Goal: Information Seeking & Learning: Learn about a topic

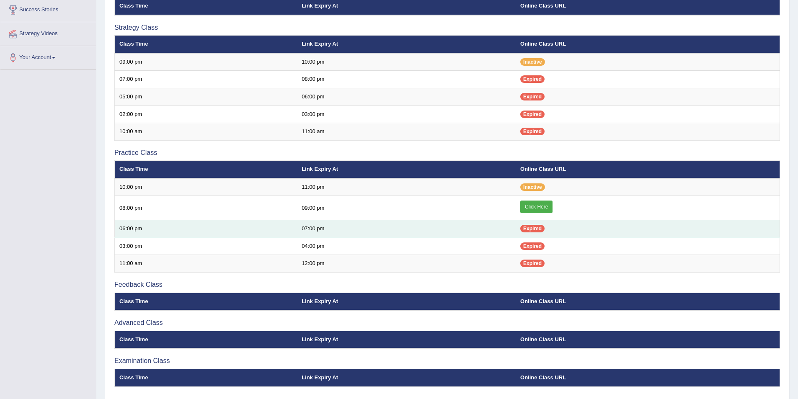
scroll to position [110, 0]
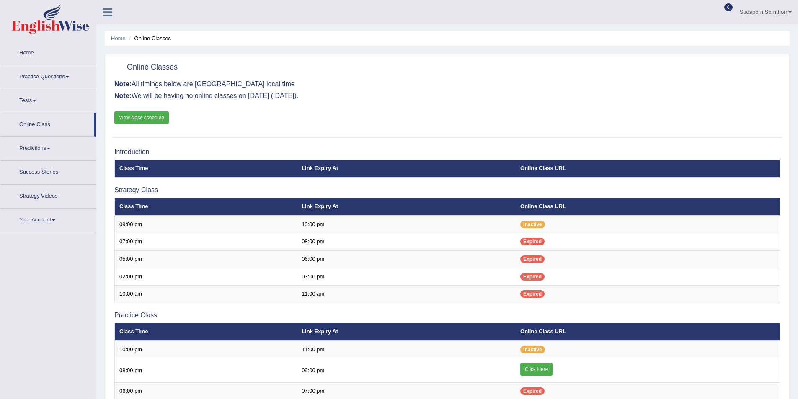
scroll to position [80, 0]
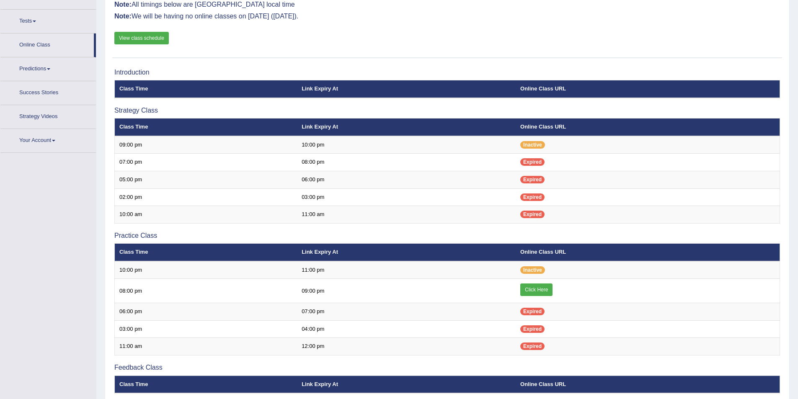
click at [136, 38] on link "View class schedule" at bounding box center [141, 38] width 54 height 13
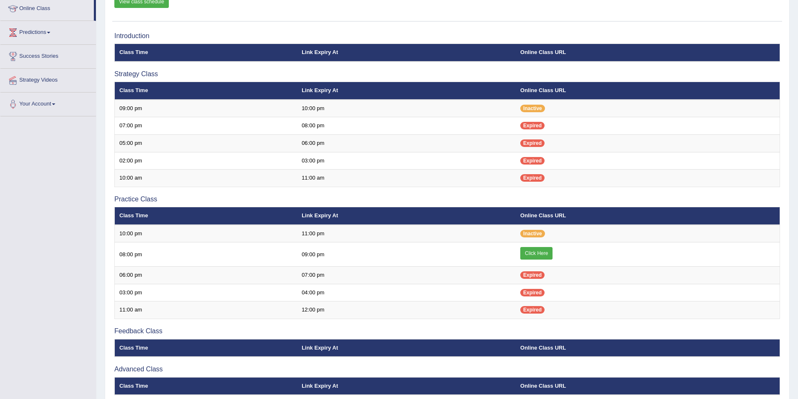
scroll to position [0, 0]
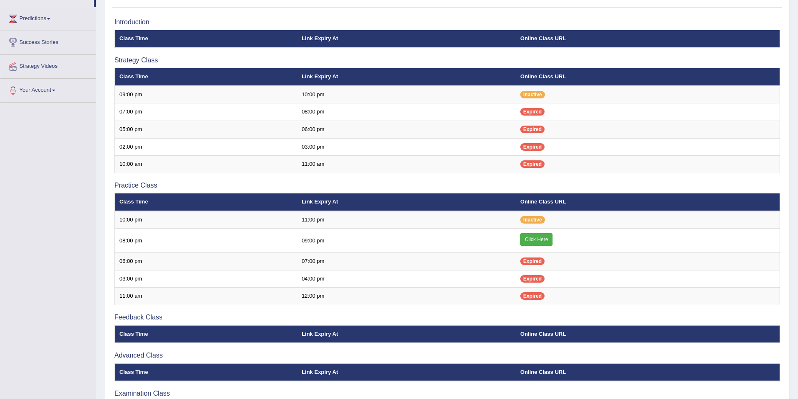
scroll to position [116, 0]
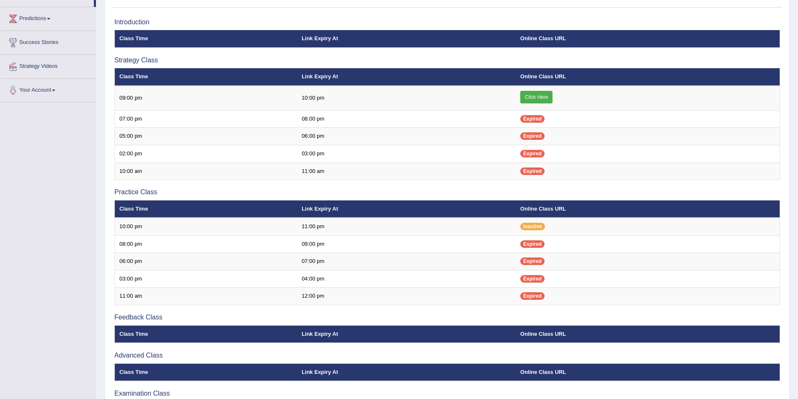
scroll to position [116, 0]
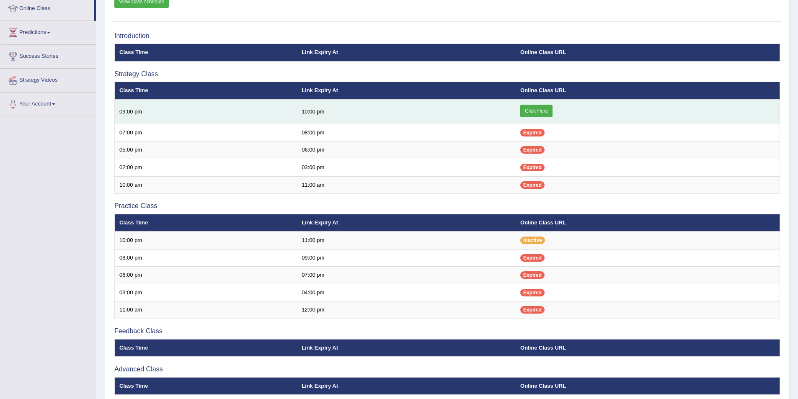
click at [527, 103] on td "Click Here" at bounding box center [648, 112] width 264 height 25
click at [529, 117] on link "Click Here" at bounding box center [536, 111] width 32 height 13
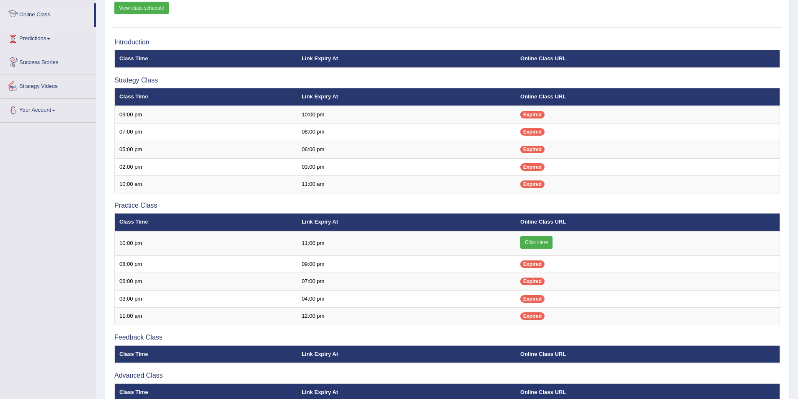
scroll to position [32, 0]
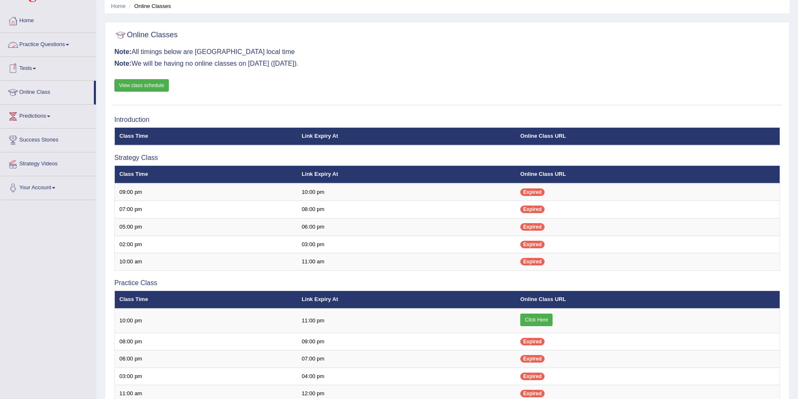
click at [59, 44] on link "Practice Questions" at bounding box center [48, 43] width 96 height 21
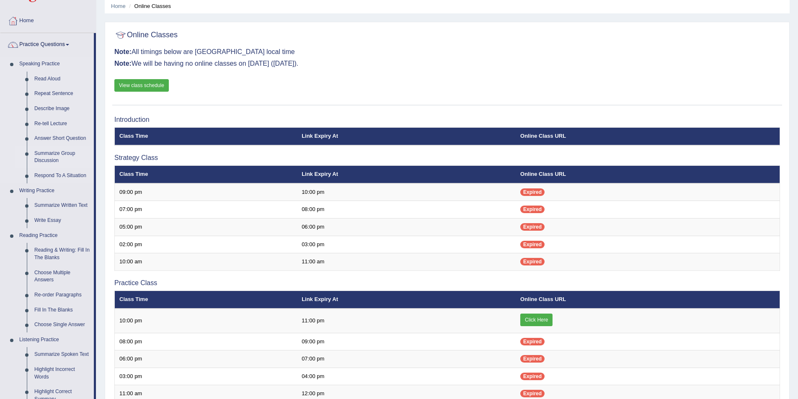
click at [46, 157] on link "Summarize Group Discussion" at bounding box center [62, 157] width 63 height 22
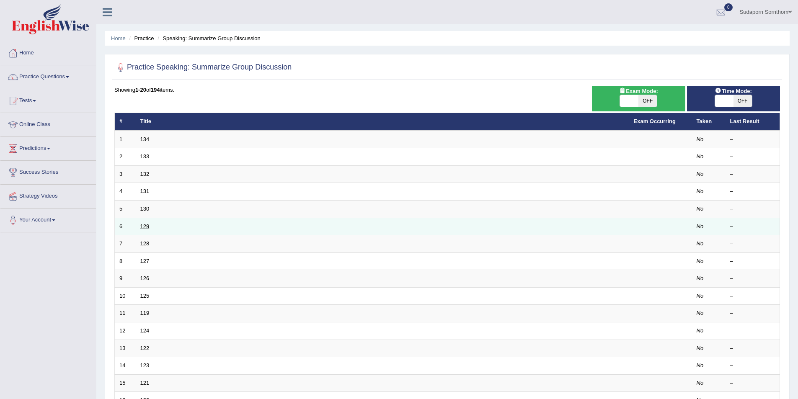
click at [142, 226] on link "129" at bounding box center [144, 226] width 9 height 6
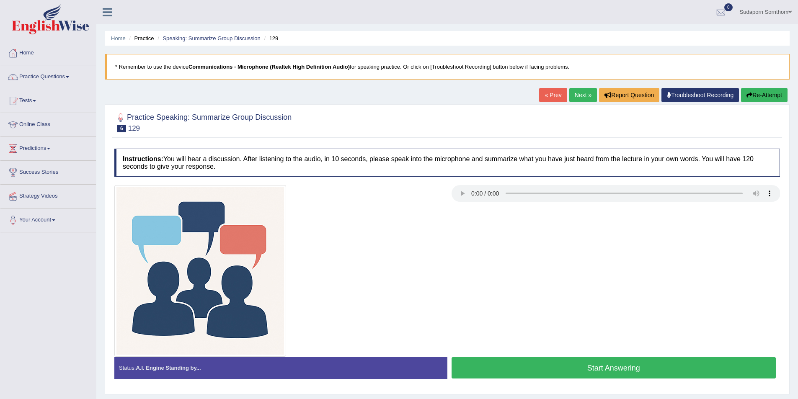
click at [616, 367] on button "Start Answering" at bounding box center [614, 367] width 325 height 21
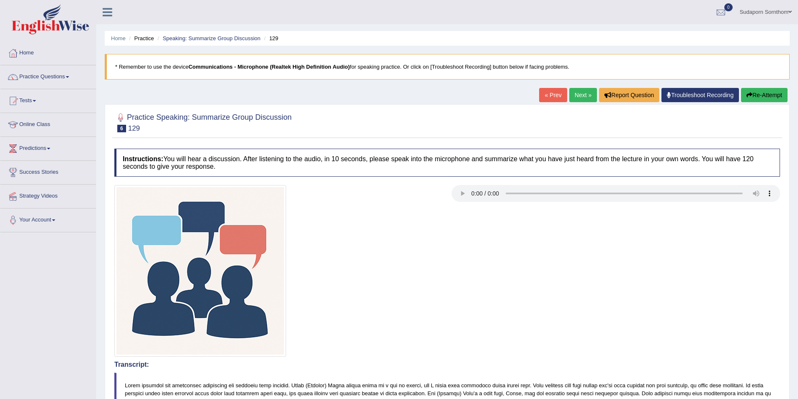
click at [764, 96] on button "Re-Attempt" at bounding box center [764, 95] width 46 height 14
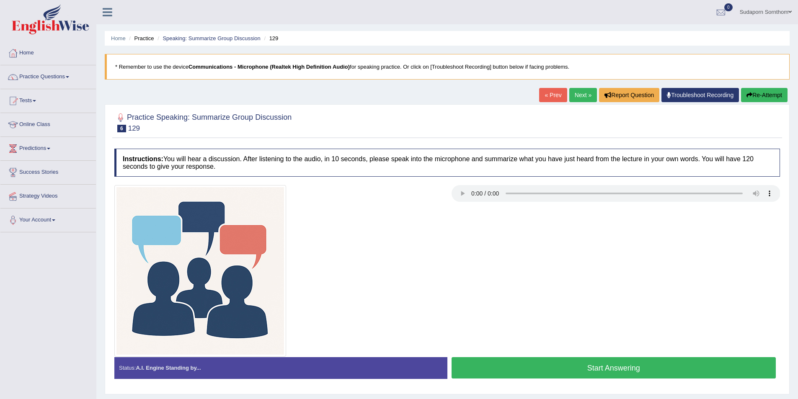
click at [578, 370] on button "Start Answering" at bounding box center [614, 367] width 325 height 21
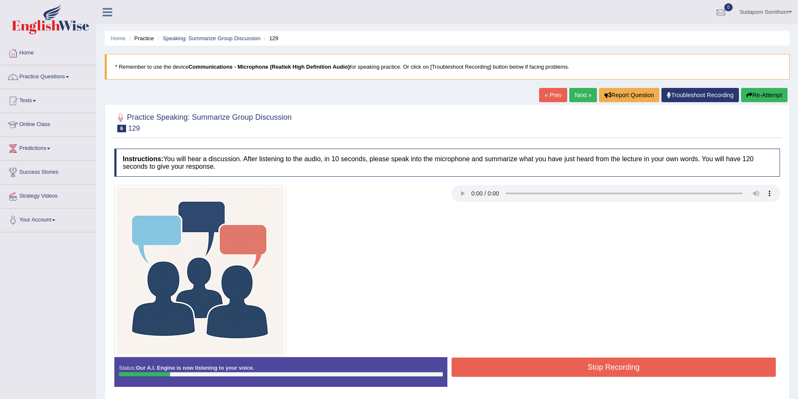
click at [765, 92] on button "Re-Attempt" at bounding box center [764, 95] width 46 height 14
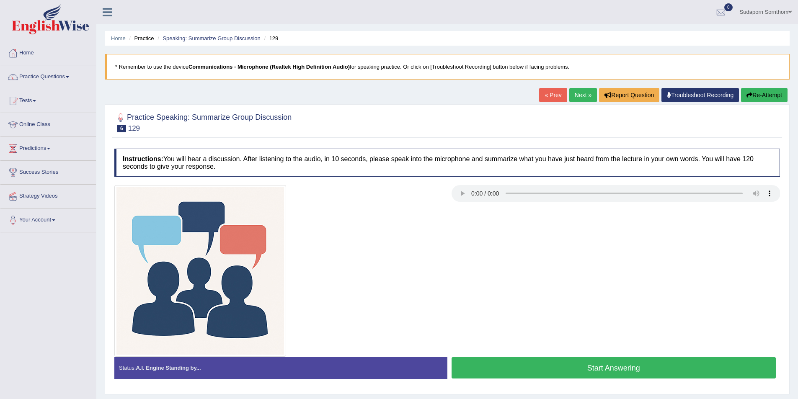
click at [600, 375] on button "Start Answering" at bounding box center [614, 367] width 325 height 21
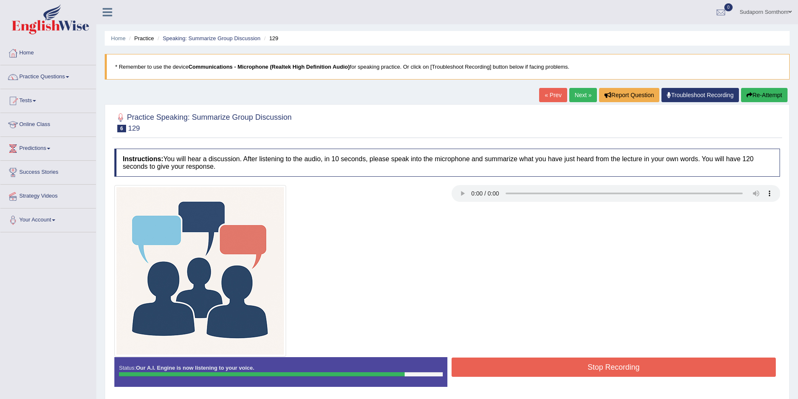
click at [591, 370] on button "Stop Recording" at bounding box center [614, 367] width 325 height 19
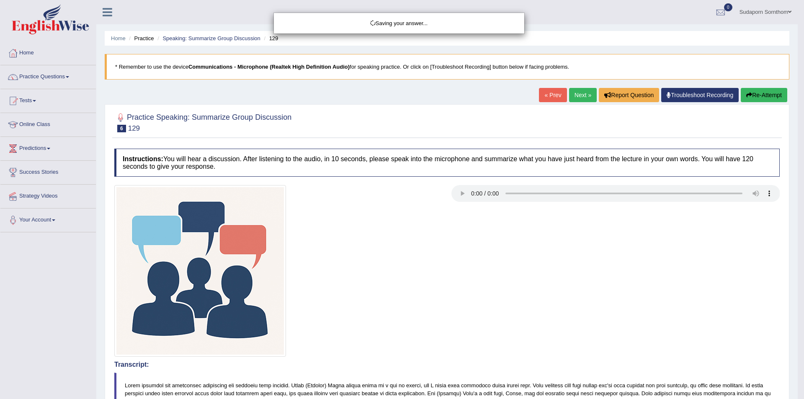
click at [507, 288] on div "Saving your answer..." at bounding box center [402, 199] width 804 height 399
click at [630, 293] on div "Saving your answer..." at bounding box center [402, 199] width 804 height 399
click at [462, 195] on div "Saving your answer..." at bounding box center [402, 199] width 804 height 399
click at [754, 194] on div "Saving your answer..." at bounding box center [402, 199] width 804 height 399
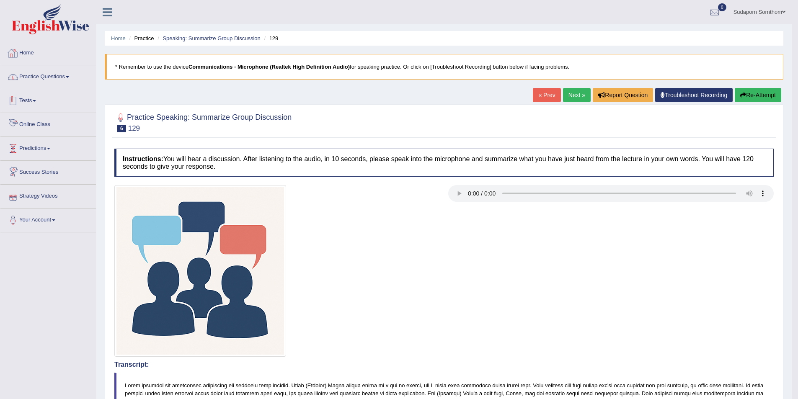
click at [52, 78] on link "Practice Questions" at bounding box center [48, 75] width 96 height 21
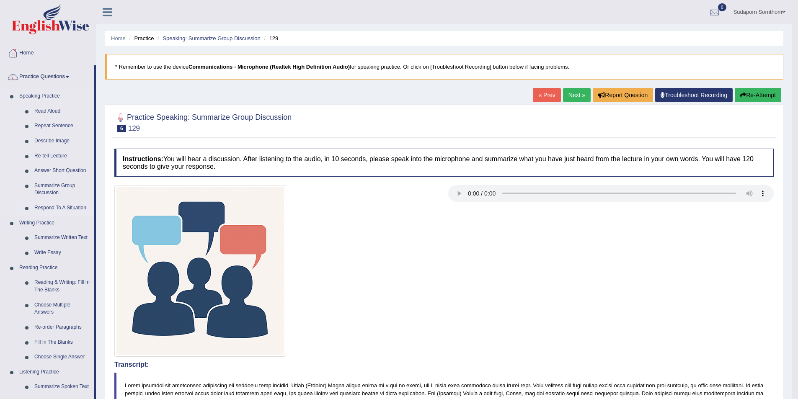
click at [62, 204] on link "Respond To A Situation" at bounding box center [62, 208] width 63 height 15
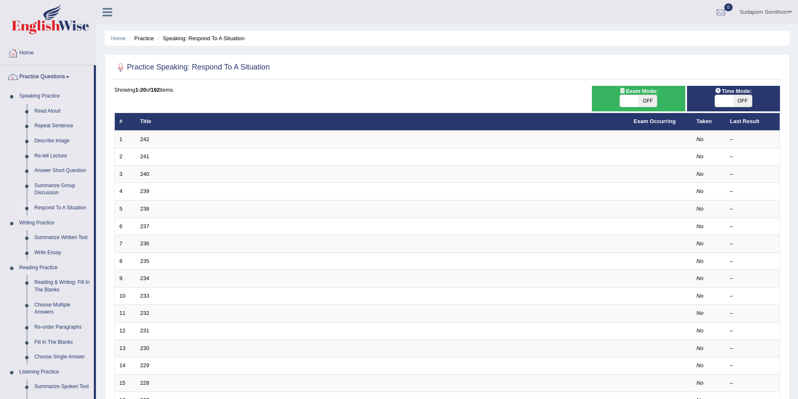
click at [58, 207] on link "Respond To A Situation" at bounding box center [62, 208] width 63 height 15
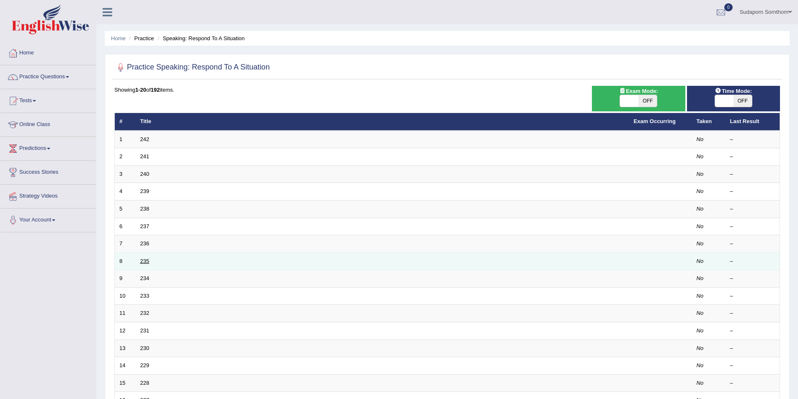
click at [144, 261] on link "235" at bounding box center [144, 261] width 9 height 6
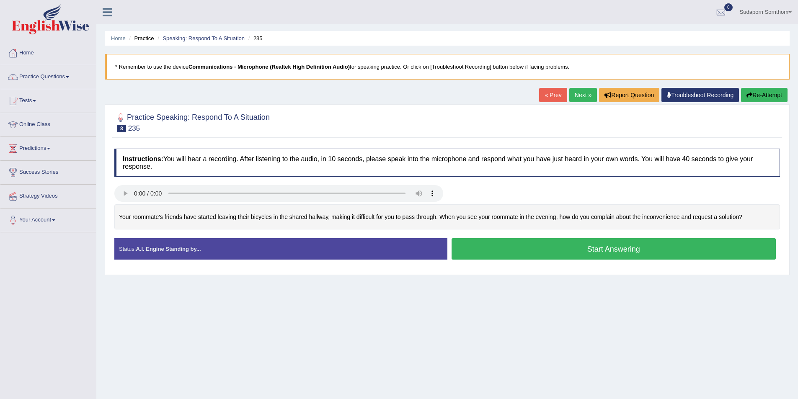
click at [614, 250] on button "Start Answering" at bounding box center [614, 248] width 325 height 21
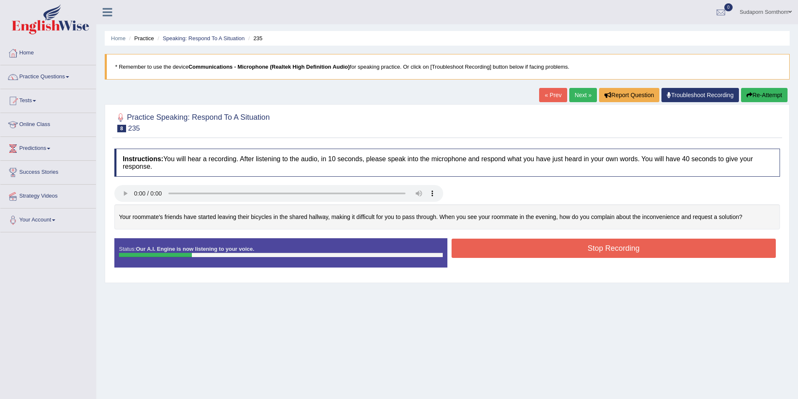
click at [633, 248] on button "Stop Recording" at bounding box center [614, 248] width 325 height 19
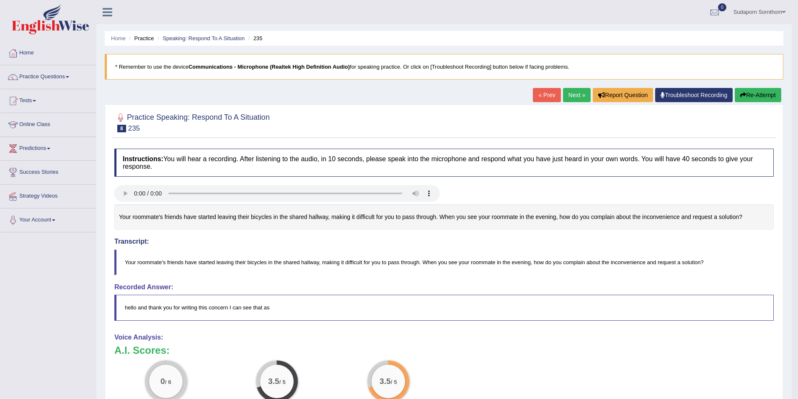
click at [762, 93] on button "Re-Attempt" at bounding box center [758, 95] width 46 height 14
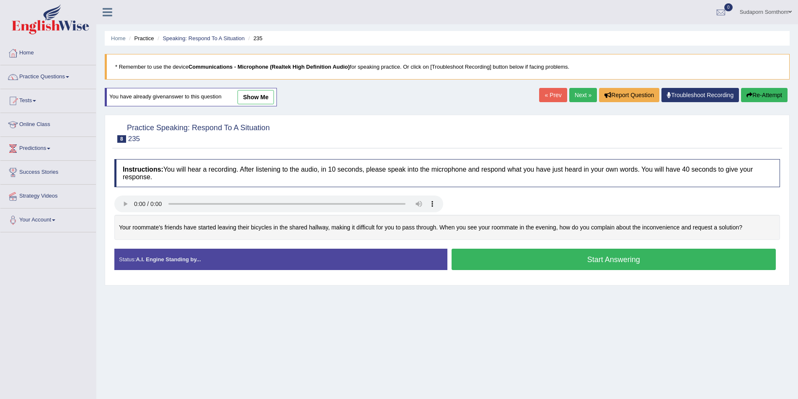
click at [578, 258] on button "Start Answering" at bounding box center [614, 259] width 325 height 21
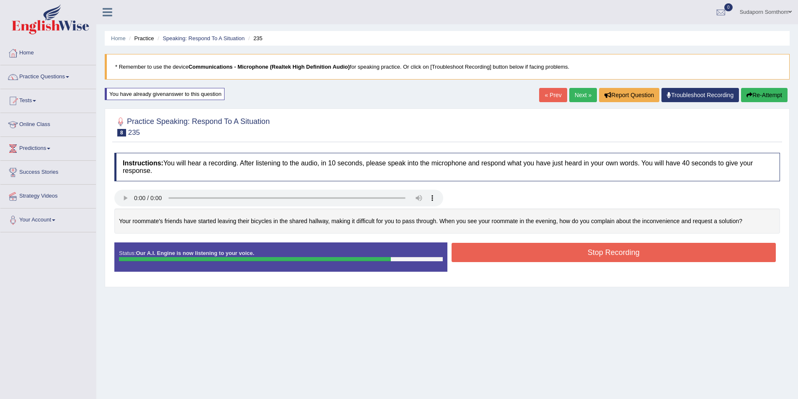
click at [615, 248] on button "Stop Recording" at bounding box center [614, 252] width 325 height 19
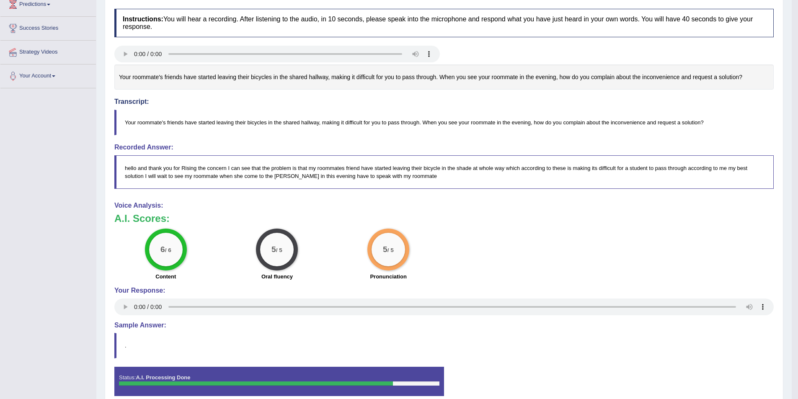
scroll to position [42, 0]
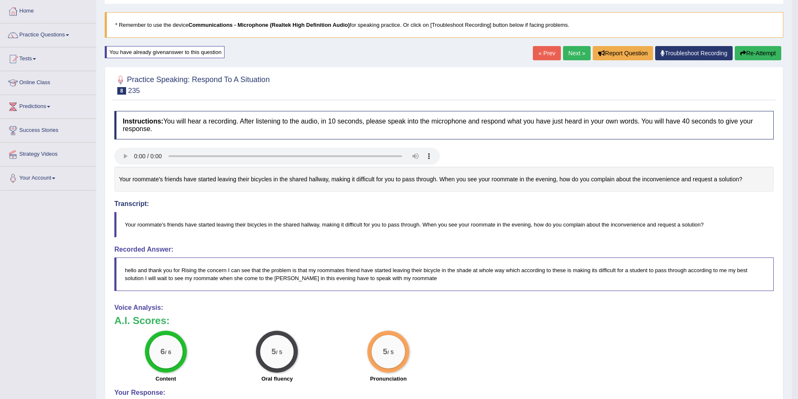
click at [762, 53] on button "Re-Attempt" at bounding box center [758, 53] width 46 height 14
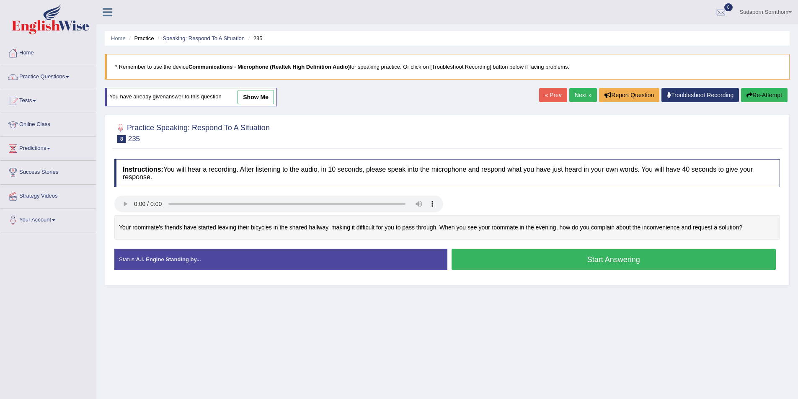
scroll to position [41, 0]
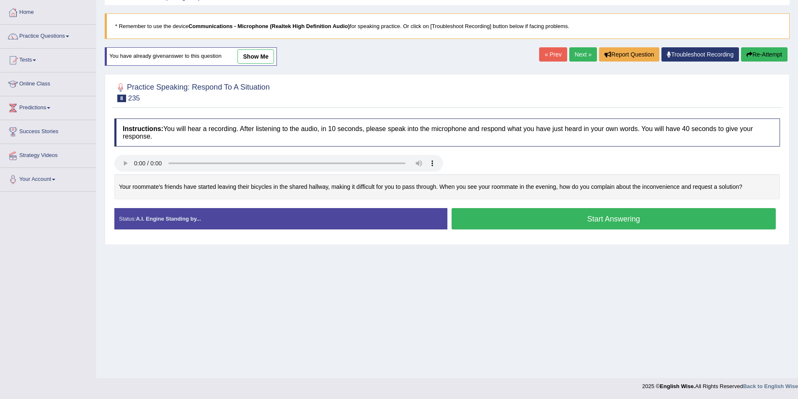
click at [608, 220] on button "Start Answering" at bounding box center [614, 218] width 325 height 21
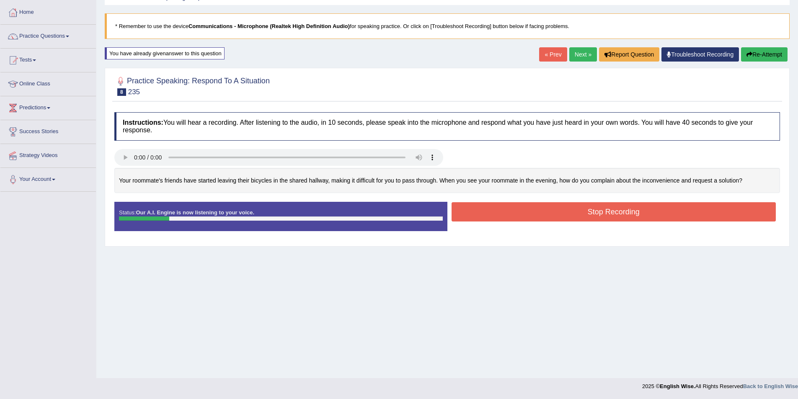
click at [604, 211] on button "Stop Recording" at bounding box center [614, 211] width 325 height 19
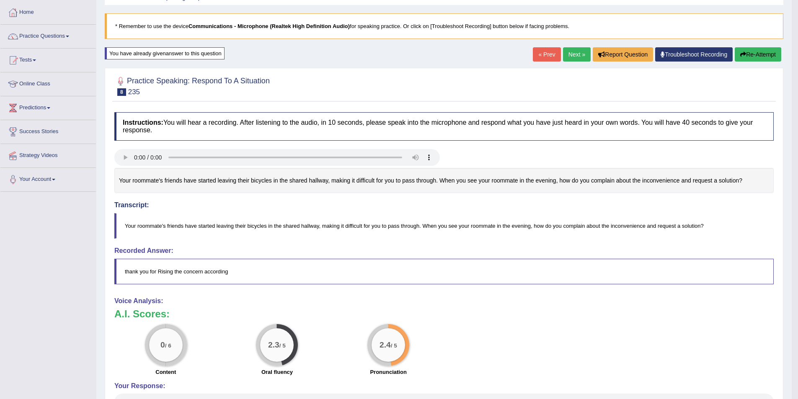
click at [754, 59] on button "Re-Attempt" at bounding box center [758, 54] width 46 height 14
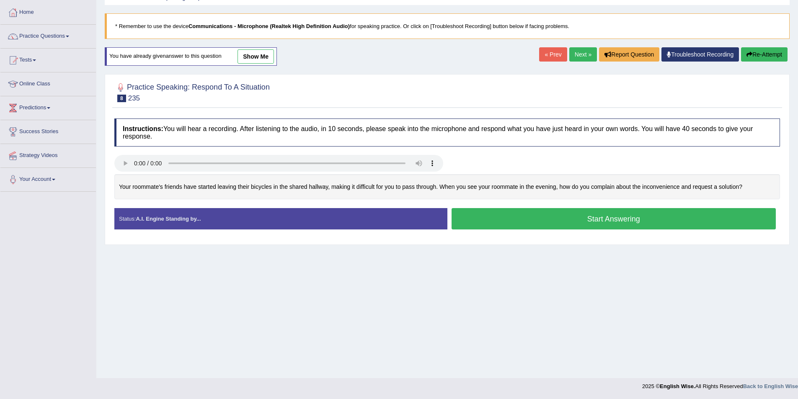
click at [589, 218] on button "Start Answering" at bounding box center [614, 218] width 325 height 21
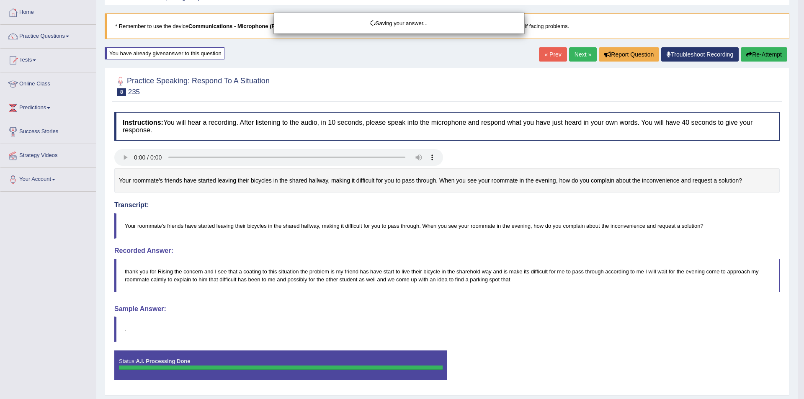
click at [484, 314] on div "Saving your answer..." at bounding box center [402, 199] width 804 height 399
click at [125, 158] on div "Saving your answer..." at bounding box center [402, 199] width 804 height 399
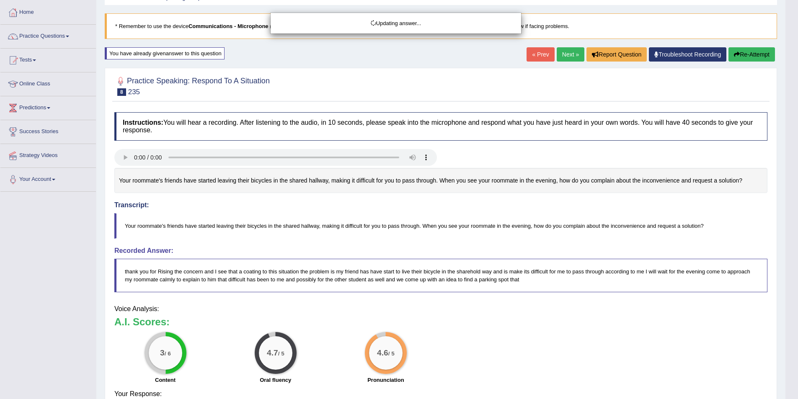
scroll to position [65, 0]
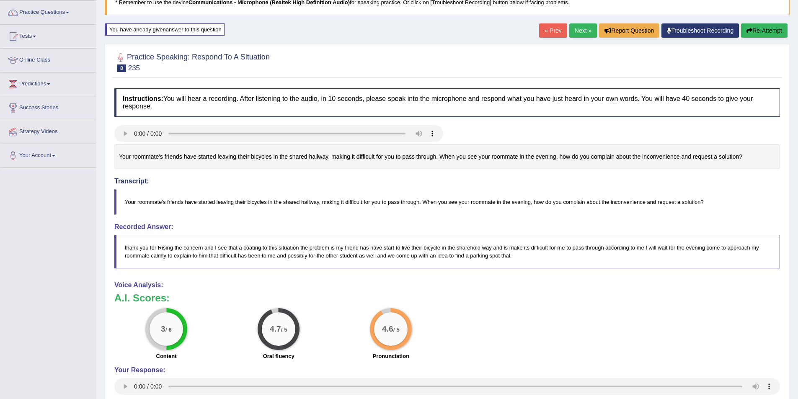
drag, startPoint x: 800, startPoint y: 223, endPoint x: 804, endPoint y: 350, distance: 127.0
click at [798, 335] on html "Toggle navigation Home Practice Questions Speaking Practice Read Aloud Repeat S…" at bounding box center [399, 134] width 798 height 399
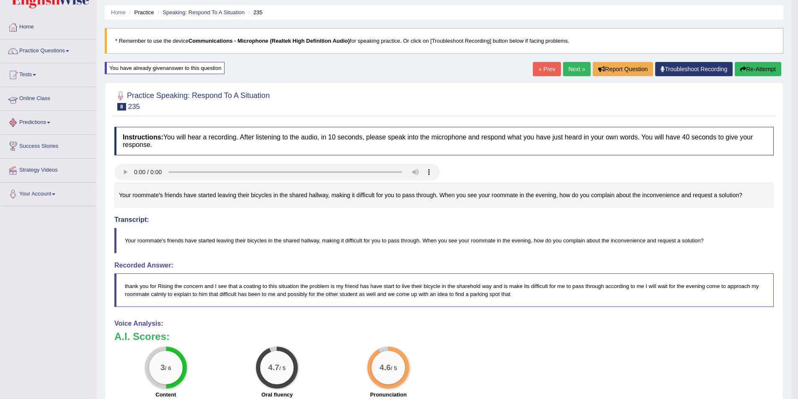
scroll to position [0, 0]
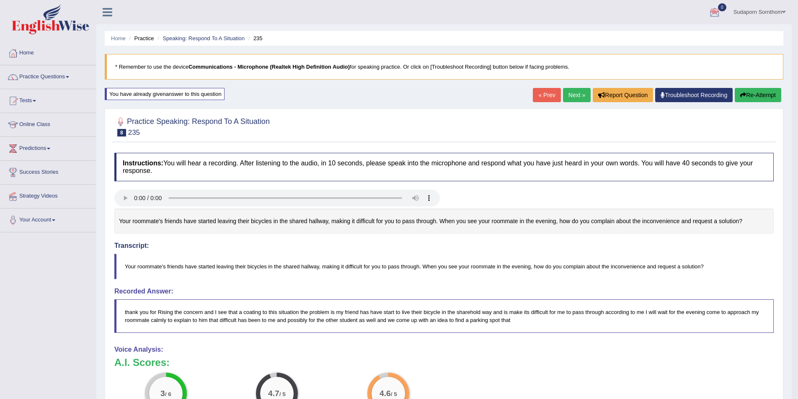
click at [574, 92] on link "Next »" at bounding box center [577, 95] width 28 height 14
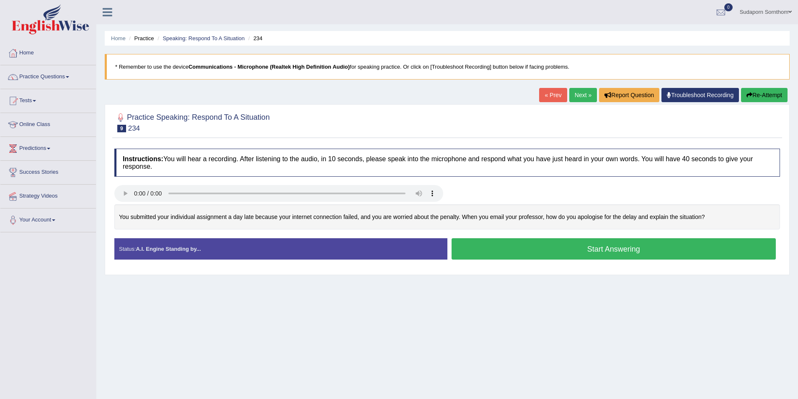
click at [607, 247] on button "Start Answering" at bounding box center [614, 248] width 325 height 21
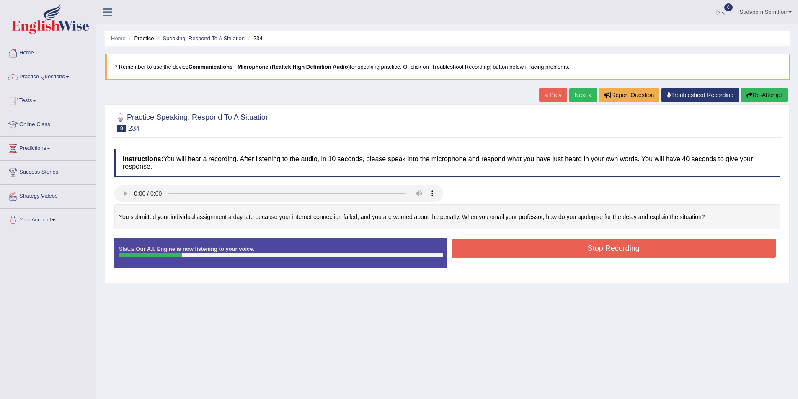
click at [564, 248] on button "Stop Recording" at bounding box center [614, 248] width 325 height 19
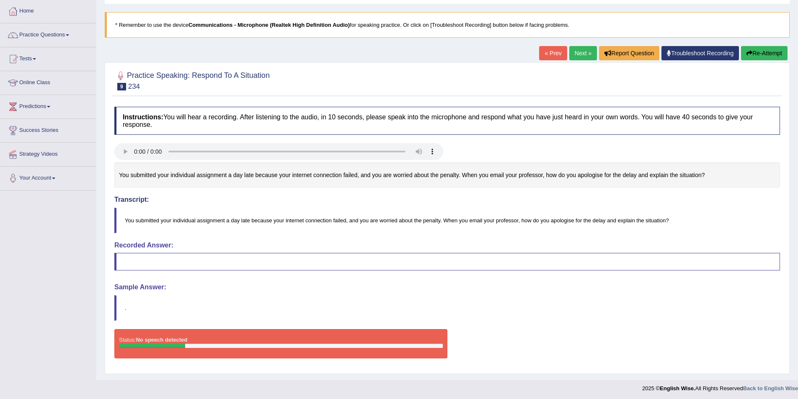
scroll to position [44, 0]
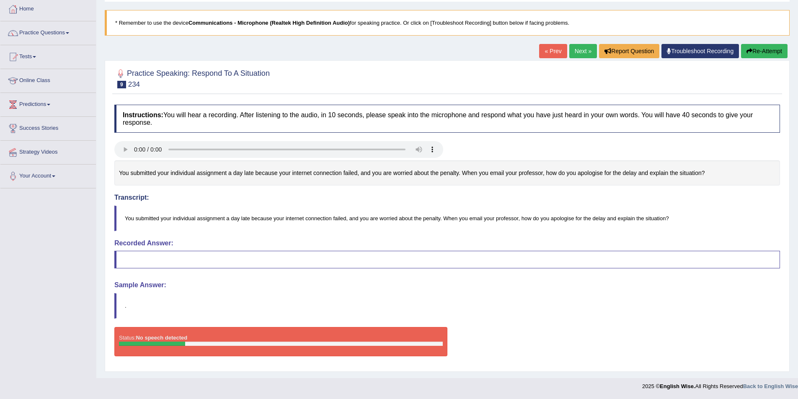
click at [777, 49] on button "Re-Attempt" at bounding box center [764, 51] width 46 height 14
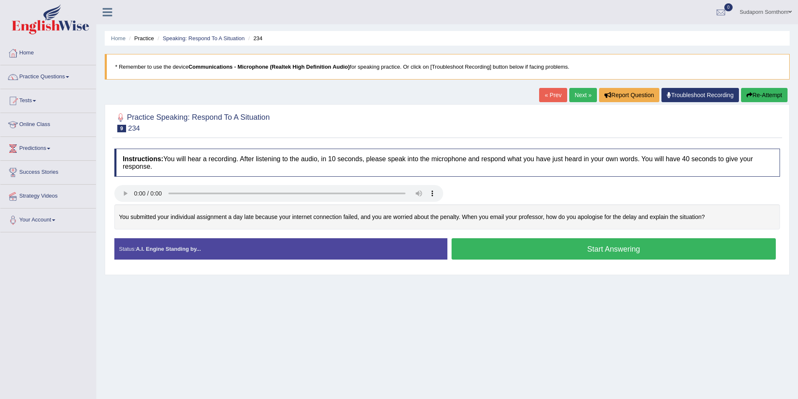
scroll to position [41, 0]
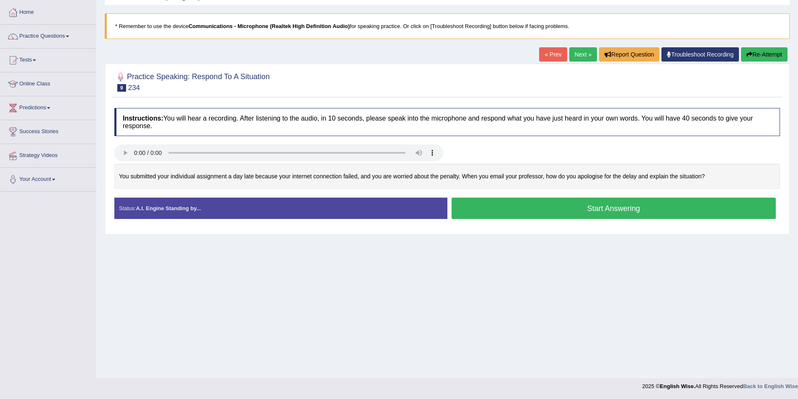
click at [586, 209] on button "Start Answering" at bounding box center [614, 208] width 325 height 21
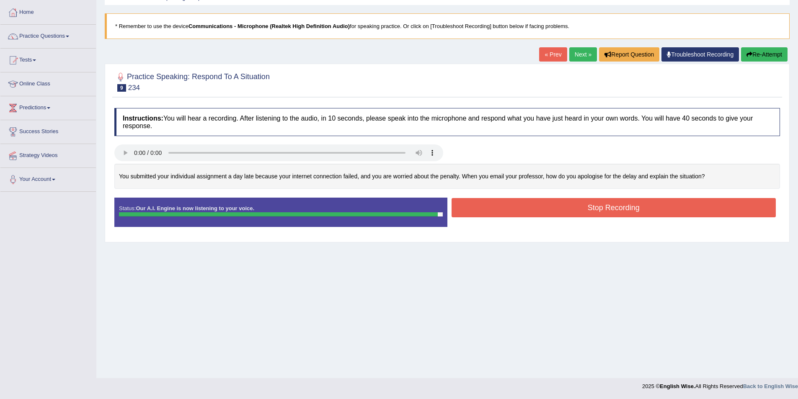
click at [583, 209] on button "Stop Recording" at bounding box center [614, 207] width 325 height 19
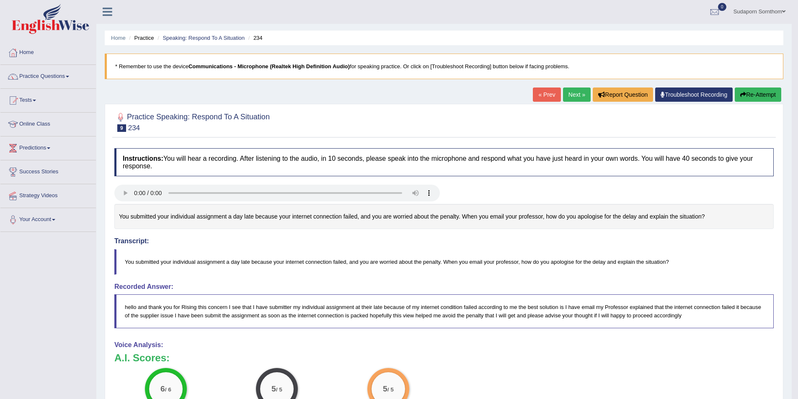
scroll to position [0, 0]
click at [563, 95] on link "Next »" at bounding box center [577, 95] width 28 height 14
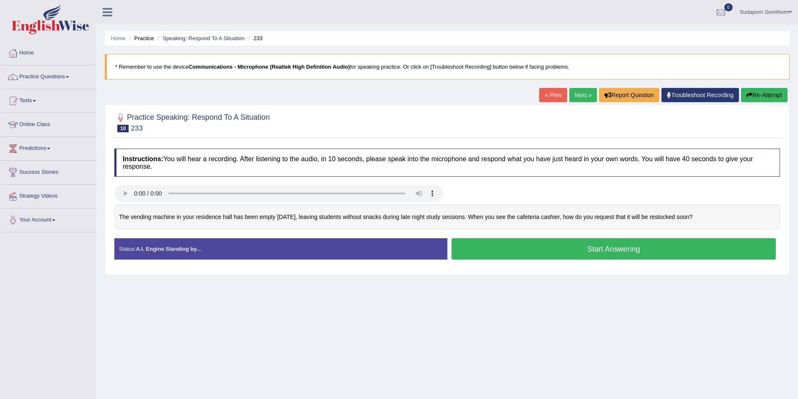
click at [622, 251] on button "Start Answering" at bounding box center [614, 248] width 325 height 21
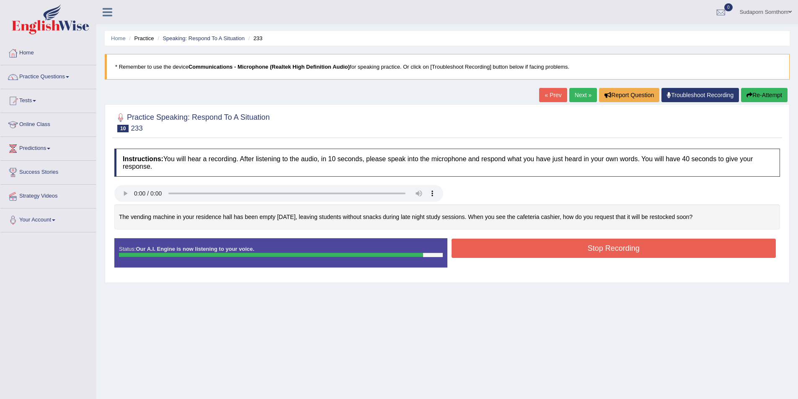
click at [533, 245] on button "Stop Recording" at bounding box center [614, 248] width 325 height 19
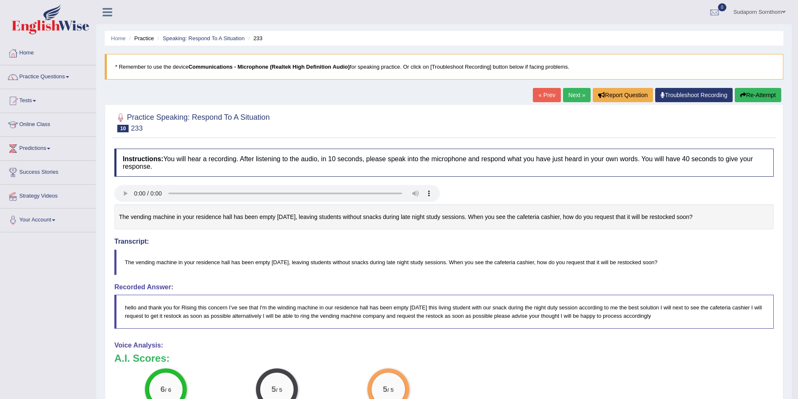
click at [563, 96] on link "Next »" at bounding box center [577, 95] width 28 height 14
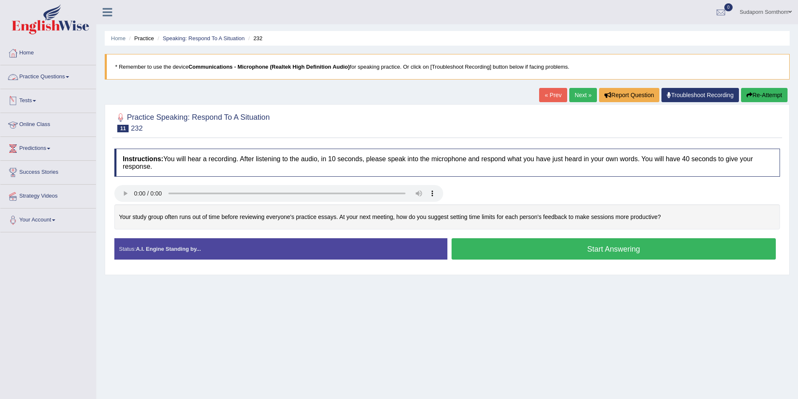
click at [57, 79] on link "Practice Questions" at bounding box center [48, 75] width 96 height 21
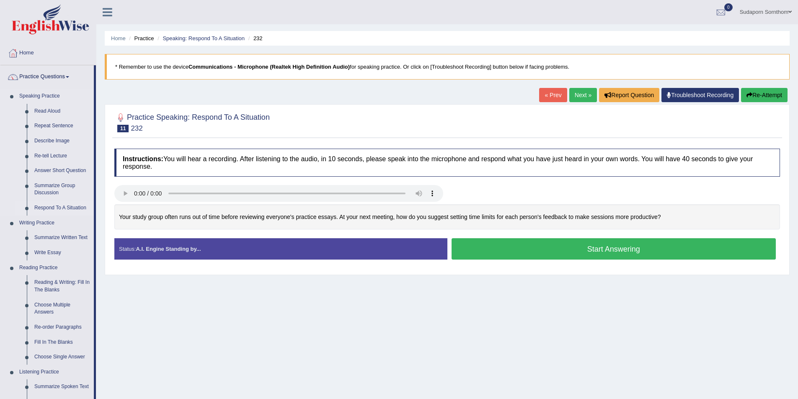
click at [59, 207] on link "Respond To A Situation" at bounding box center [62, 208] width 63 height 15
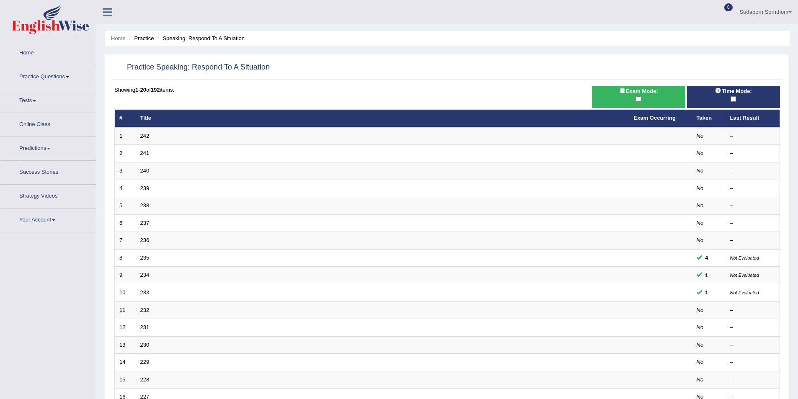
click at [639, 94] on span "Exam Mode:" at bounding box center [638, 91] width 45 height 9
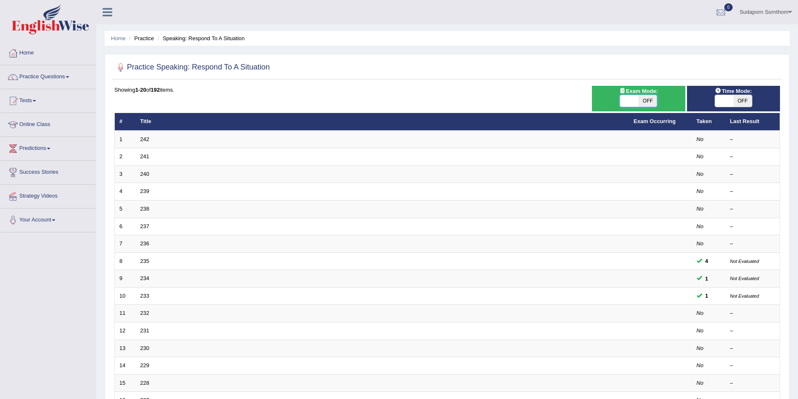
click at [628, 102] on span at bounding box center [629, 101] width 18 height 12
checkbox input "true"
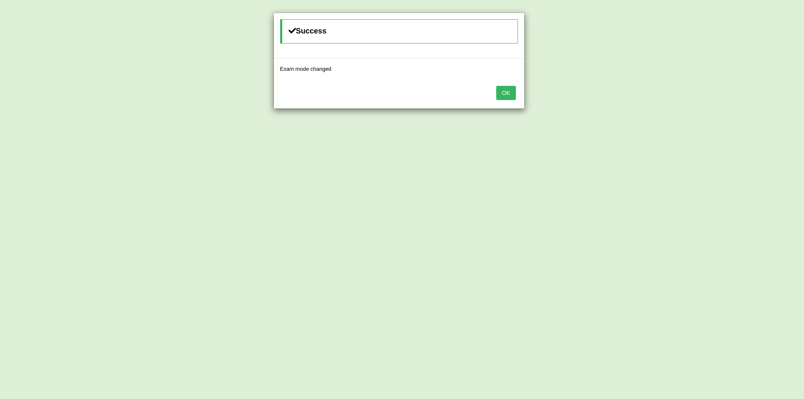
click at [508, 94] on button "OK" at bounding box center [505, 93] width 19 height 14
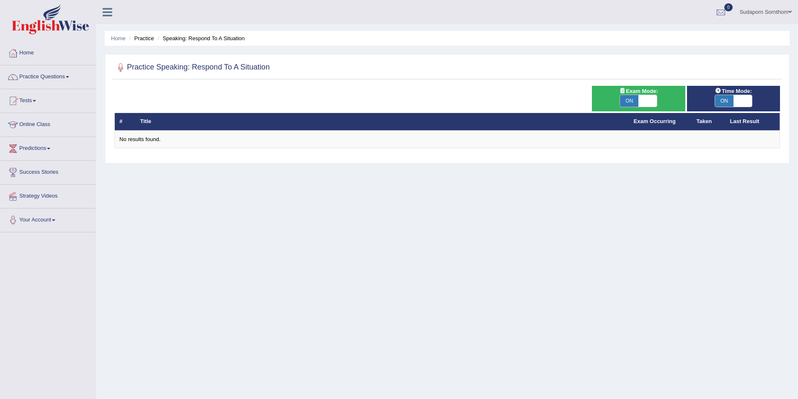
click at [65, 79] on link "Practice Questions" at bounding box center [48, 75] width 96 height 21
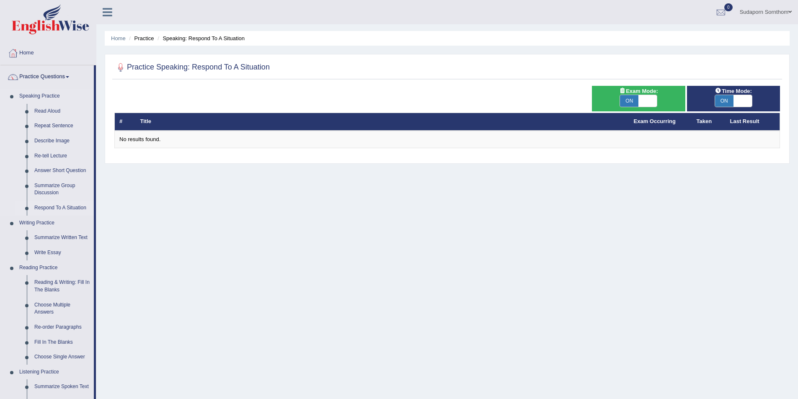
click at [56, 207] on link "Respond To A Situation" at bounding box center [62, 208] width 63 height 15
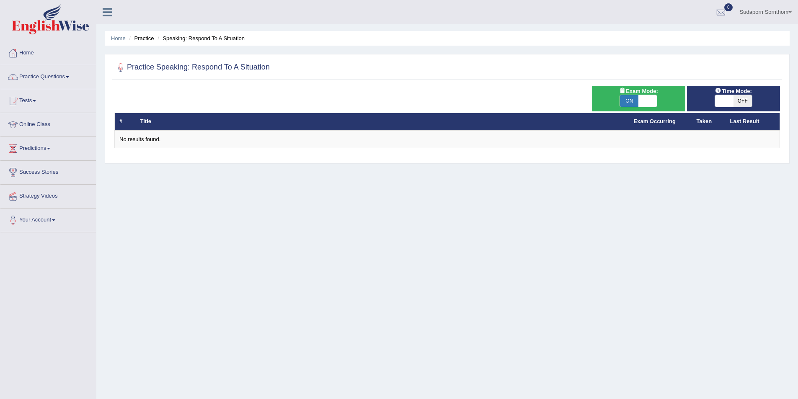
click at [723, 102] on span at bounding box center [724, 101] width 18 height 12
checkbox input "true"
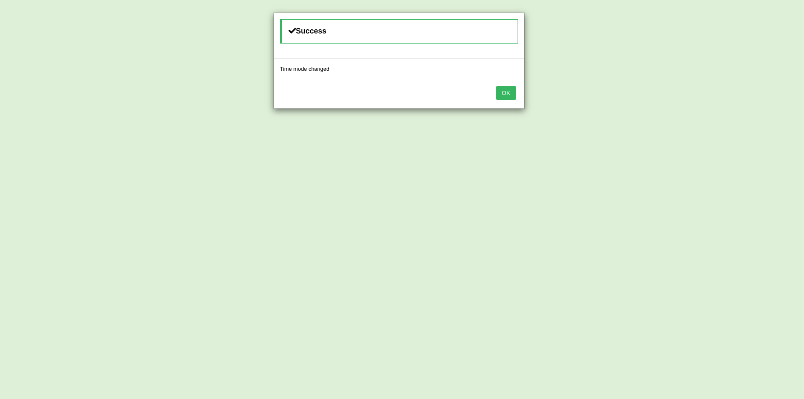
click at [504, 92] on button "OK" at bounding box center [505, 93] width 19 height 14
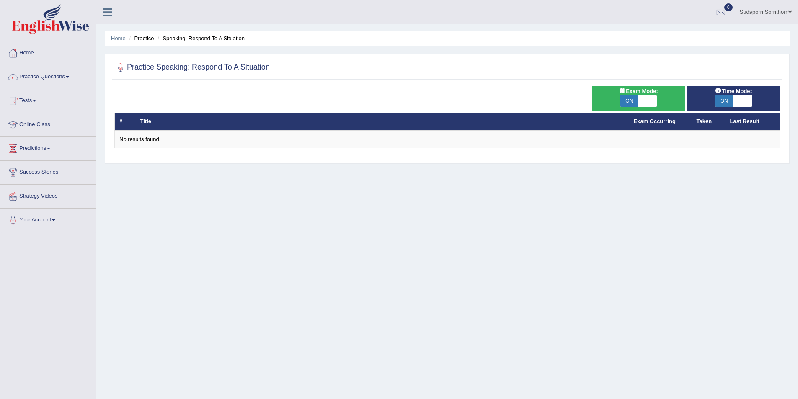
click at [649, 103] on span at bounding box center [647, 101] width 18 height 12
checkbox input "false"
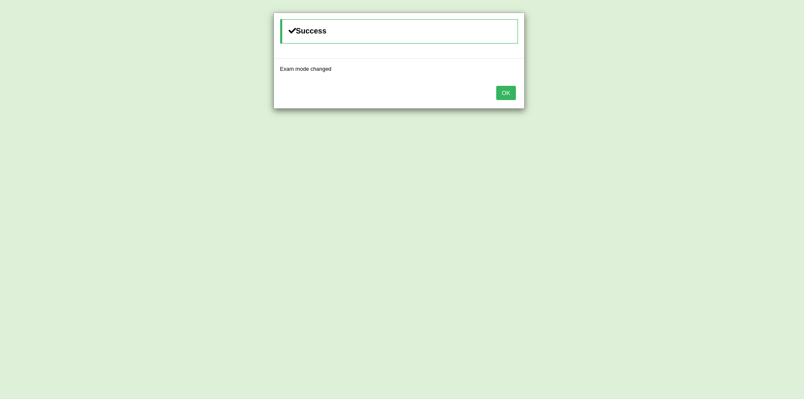
click at [504, 96] on button "OK" at bounding box center [505, 93] width 19 height 14
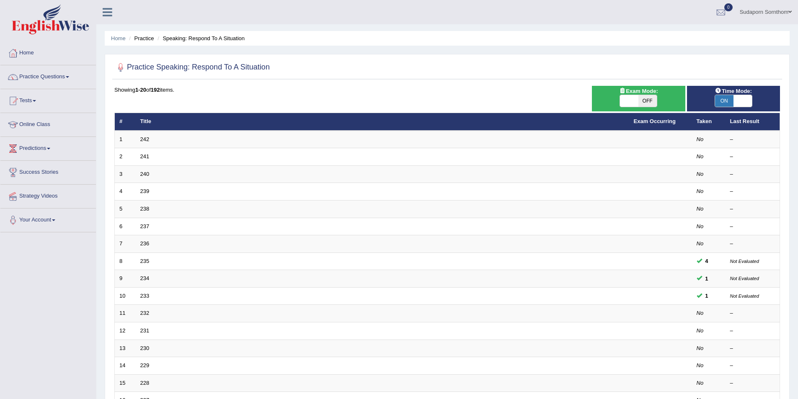
click at [741, 102] on span at bounding box center [743, 101] width 18 height 12
checkbox input "false"
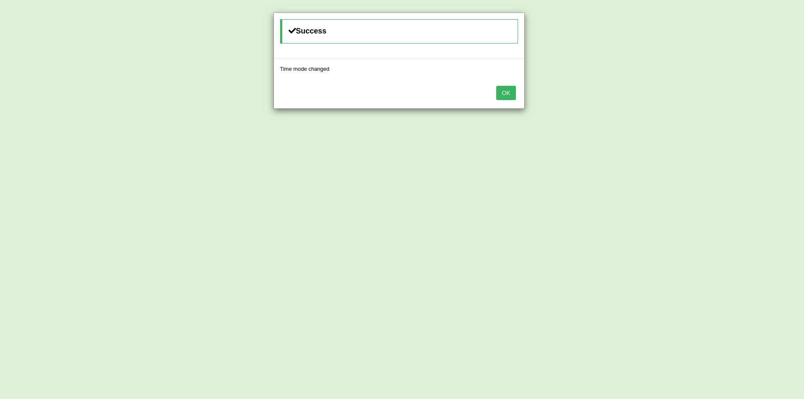
click at [505, 94] on button "OK" at bounding box center [505, 93] width 19 height 14
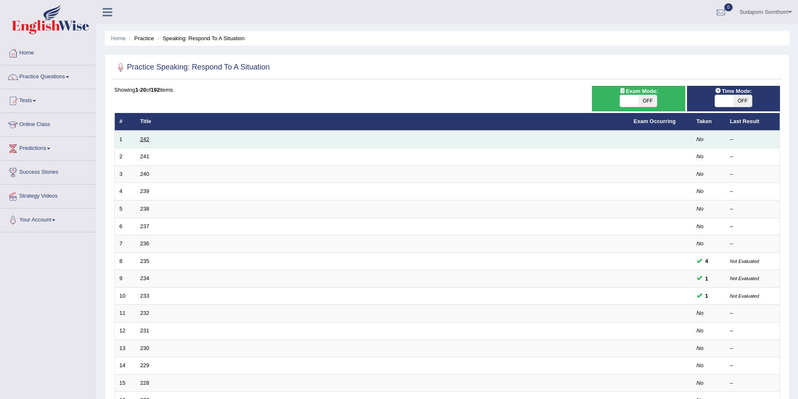
click at [142, 141] on link "242" at bounding box center [144, 139] width 9 height 6
